Goal: Navigation & Orientation: Find specific page/section

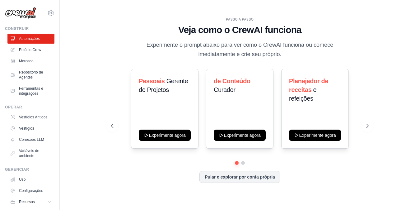
click at [186, 166] on div "Pessoais Gerente de Projetos Experimente agora de Conteúdo Curador Experimente …" at bounding box center [239, 126] width 257 height 114
click at [244, 162] on button at bounding box center [242, 162] width 5 height 5
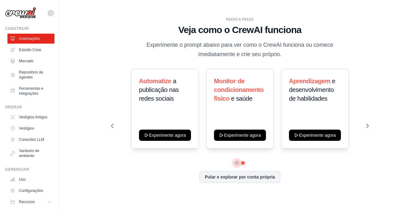
click at [235, 162] on button at bounding box center [236, 162] width 4 height 4
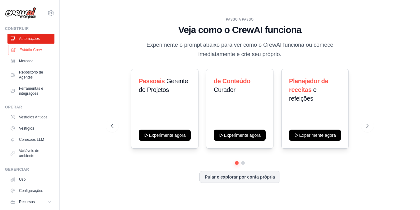
click at [44, 51] on link "Estúdio Crew" at bounding box center [31, 50] width 47 height 10
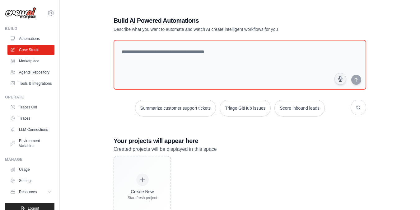
click at [38, 60] on link "Marketplace" at bounding box center [30, 61] width 47 height 10
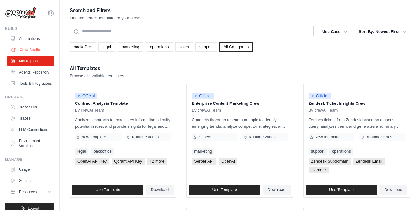
click at [38, 52] on link "Crew Studio" at bounding box center [31, 50] width 47 height 10
